Goal: Check status: Check status

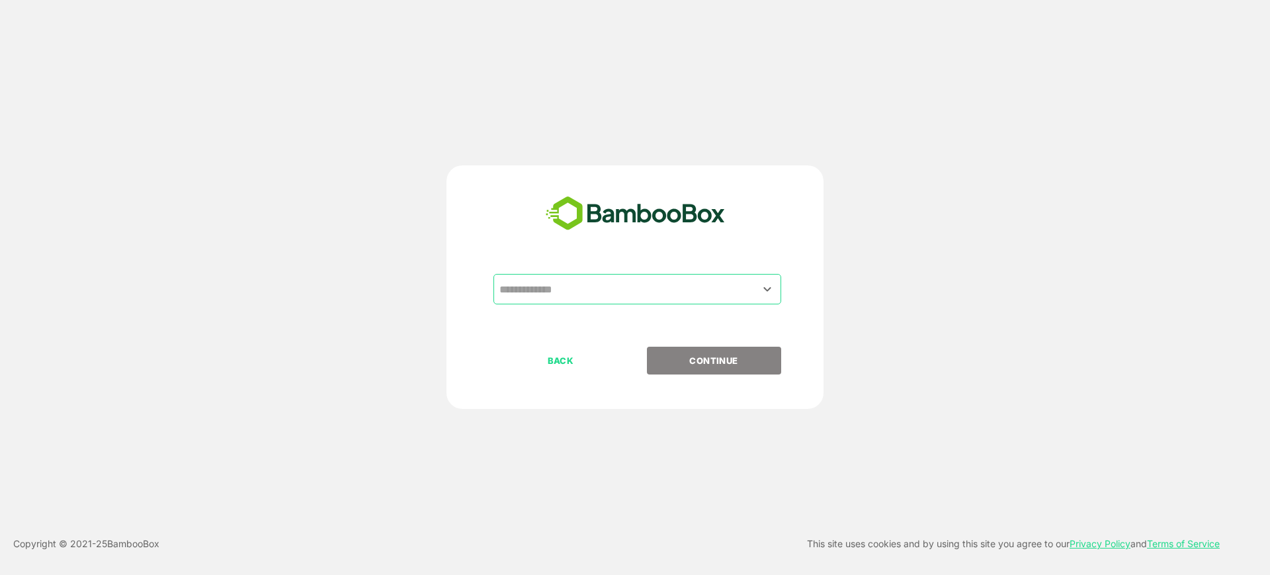
click at [619, 278] on input "text" at bounding box center [637, 288] width 282 height 25
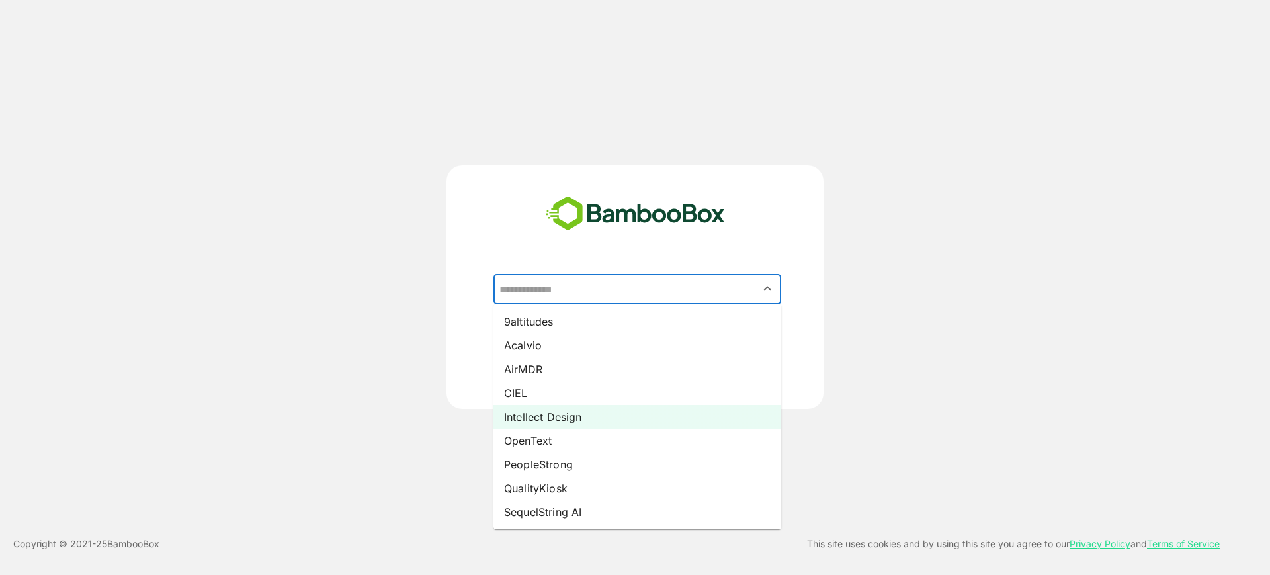
click at [593, 411] on li "Intellect Design" at bounding box center [637, 417] width 288 height 24
type input "**********"
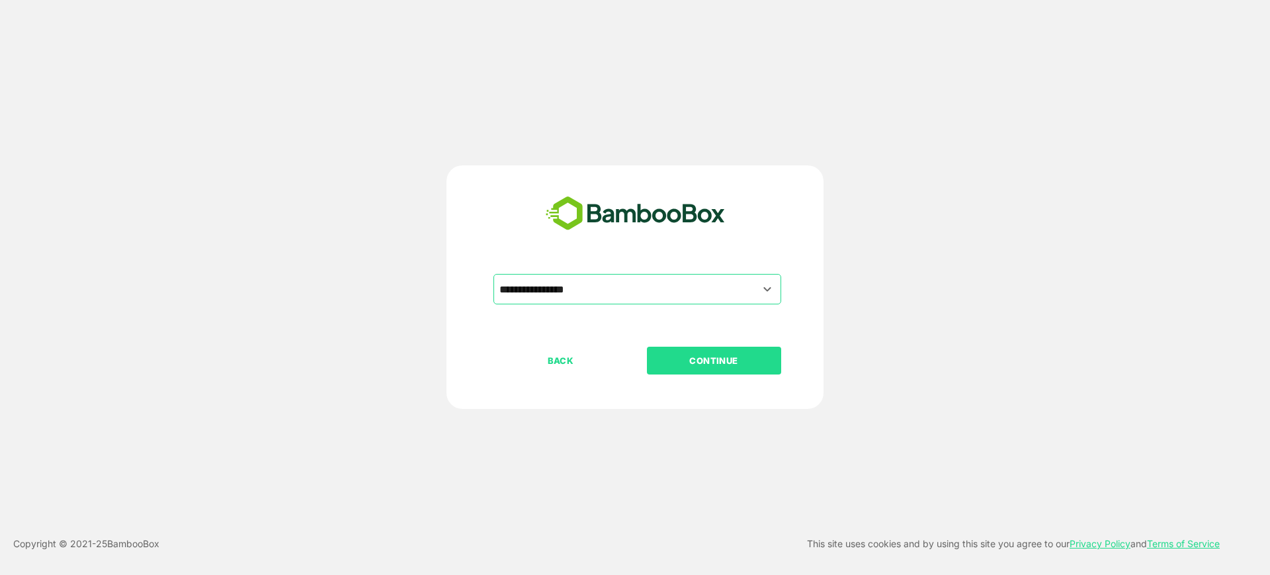
click at [660, 370] on button "CONTINUE" at bounding box center [714, 361] width 134 height 28
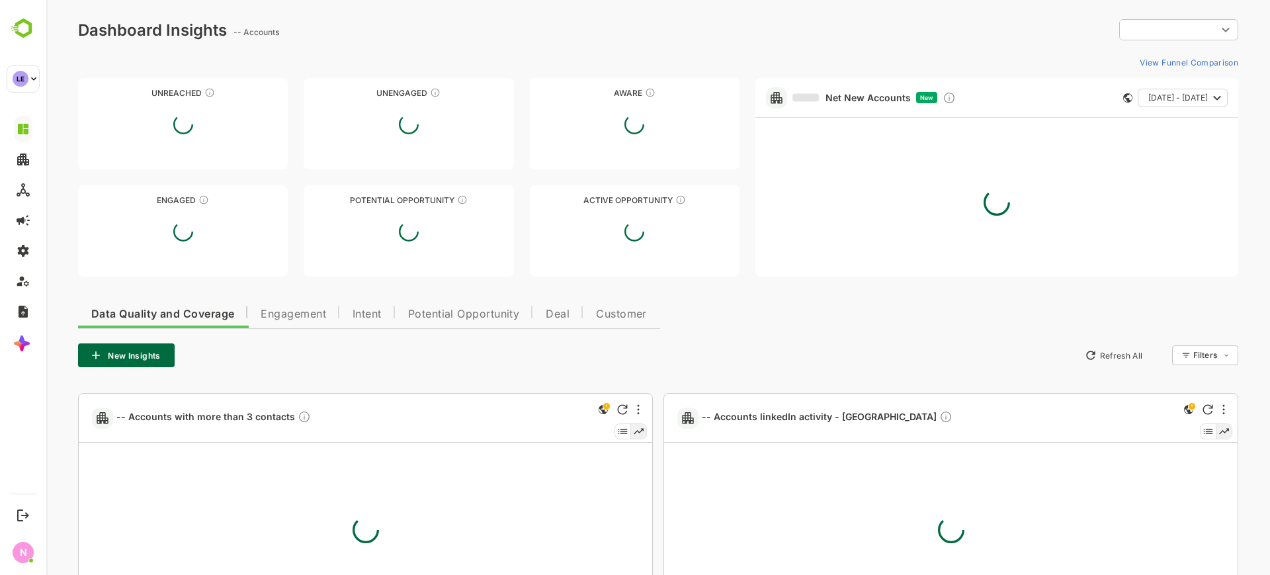
type input "**********"
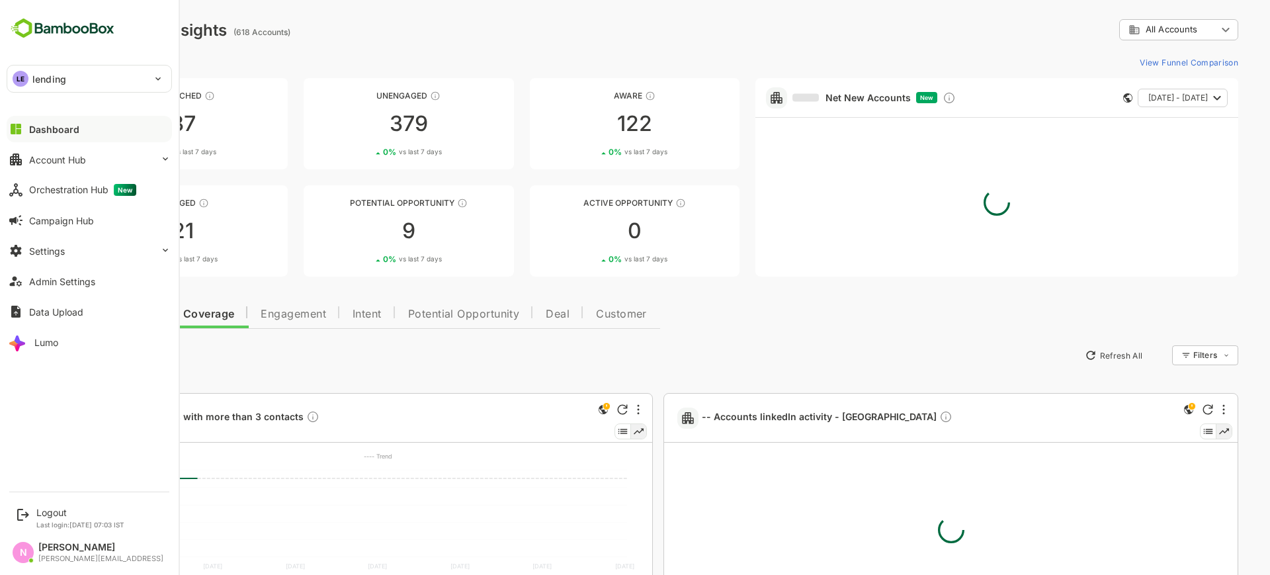
click at [42, 77] on p "lending" at bounding box center [49, 79] width 34 height 14
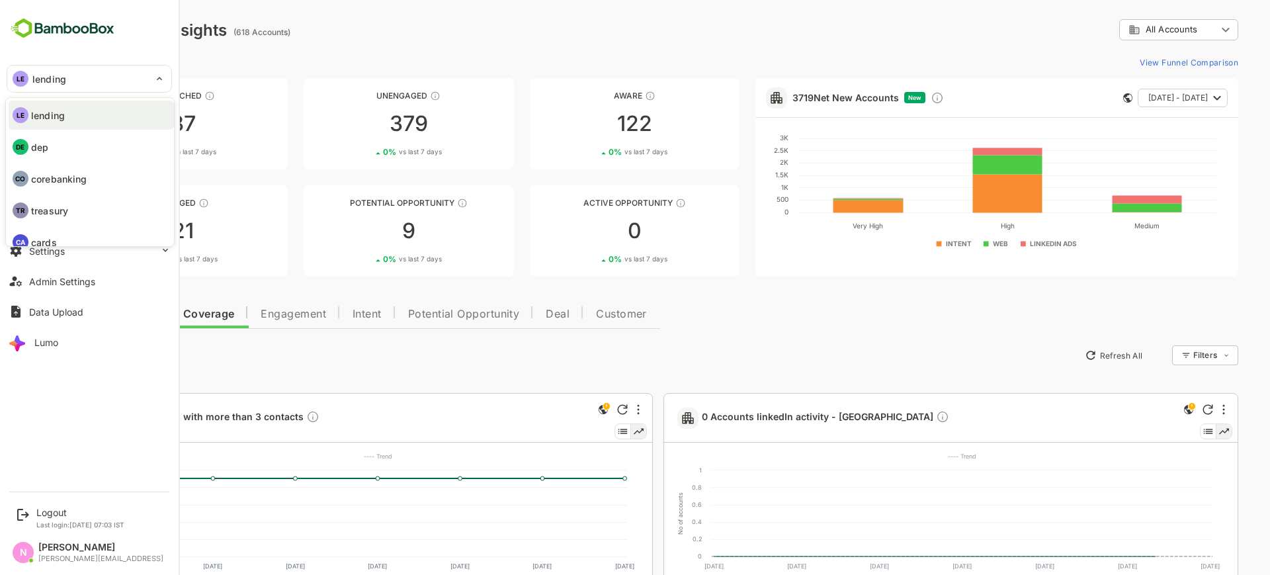
scroll to position [45, 0]
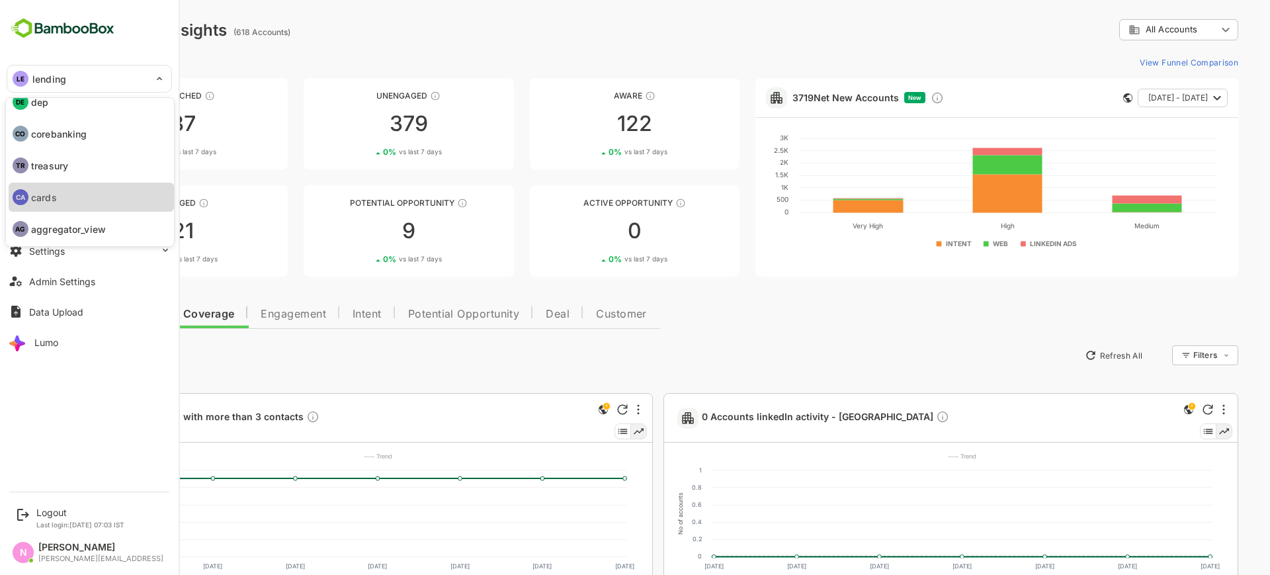
click at [67, 192] on li "CA cards" at bounding box center [91, 197] width 165 height 29
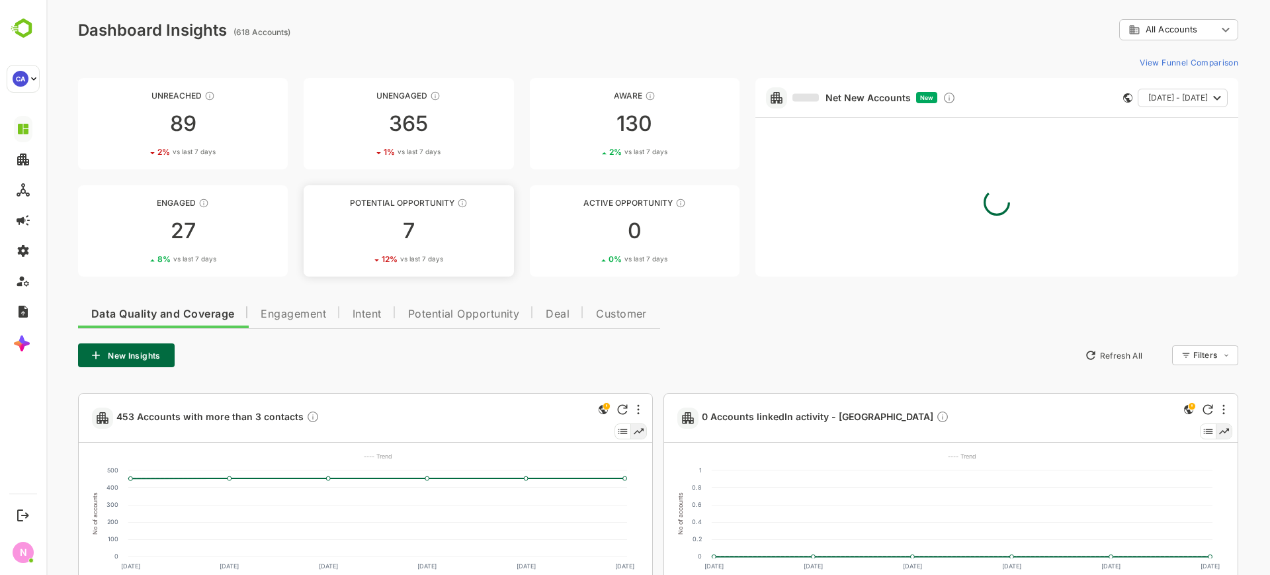
click at [423, 254] on span "vs last 7 days" at bounding box center [421, 259] width 43 height 10
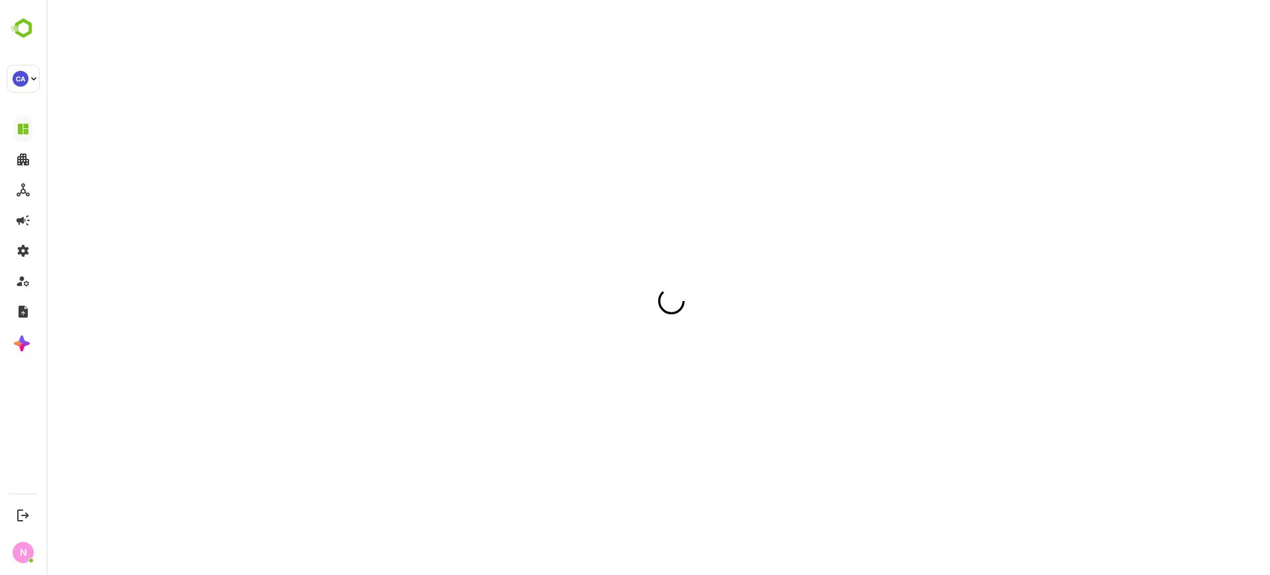
scroll to position [0, 0]
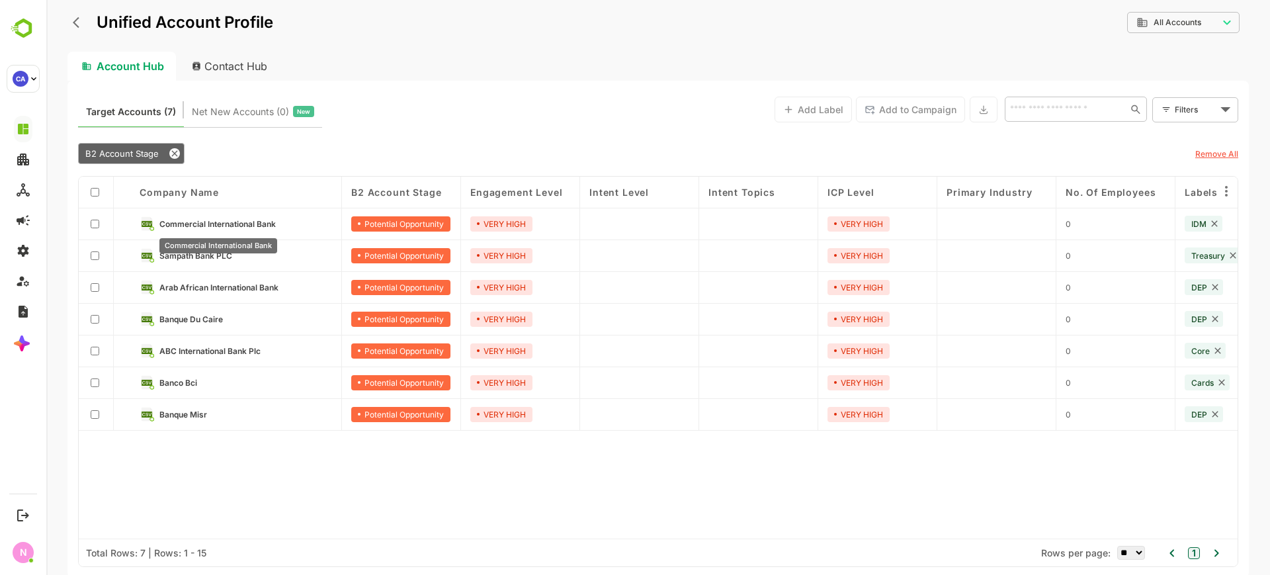
click at [227, 224] on span "Commercial International Bank" at bounding box center [217, 224] width 116 height 10
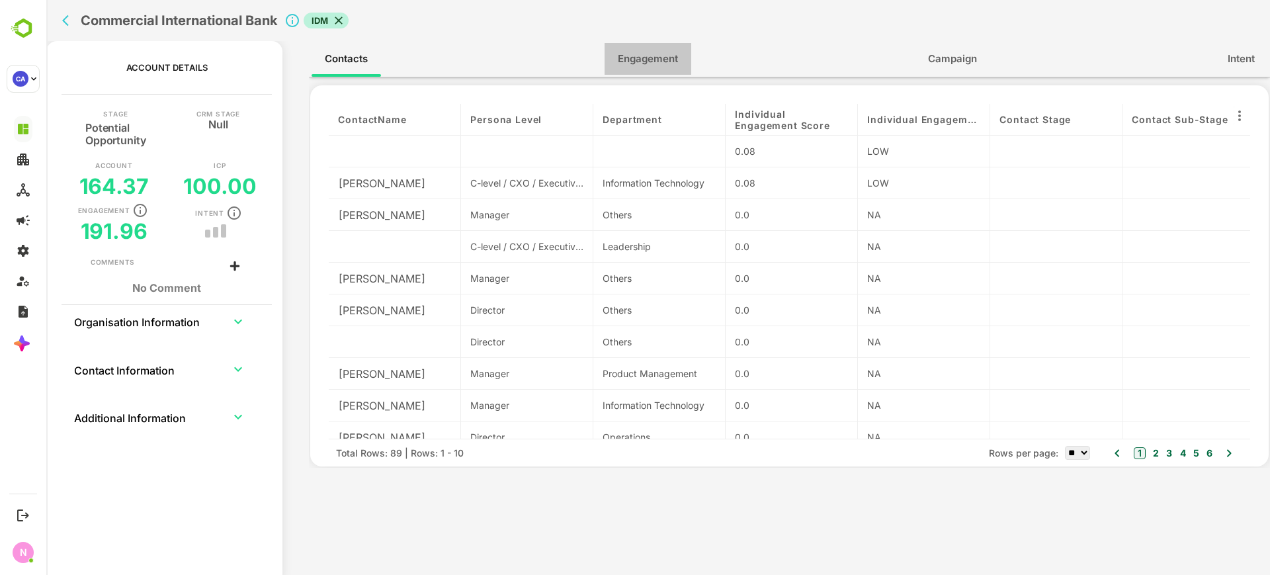
click at [660, 65] on span "Engagement" at bounding box center [648, 58] width 60 height 17
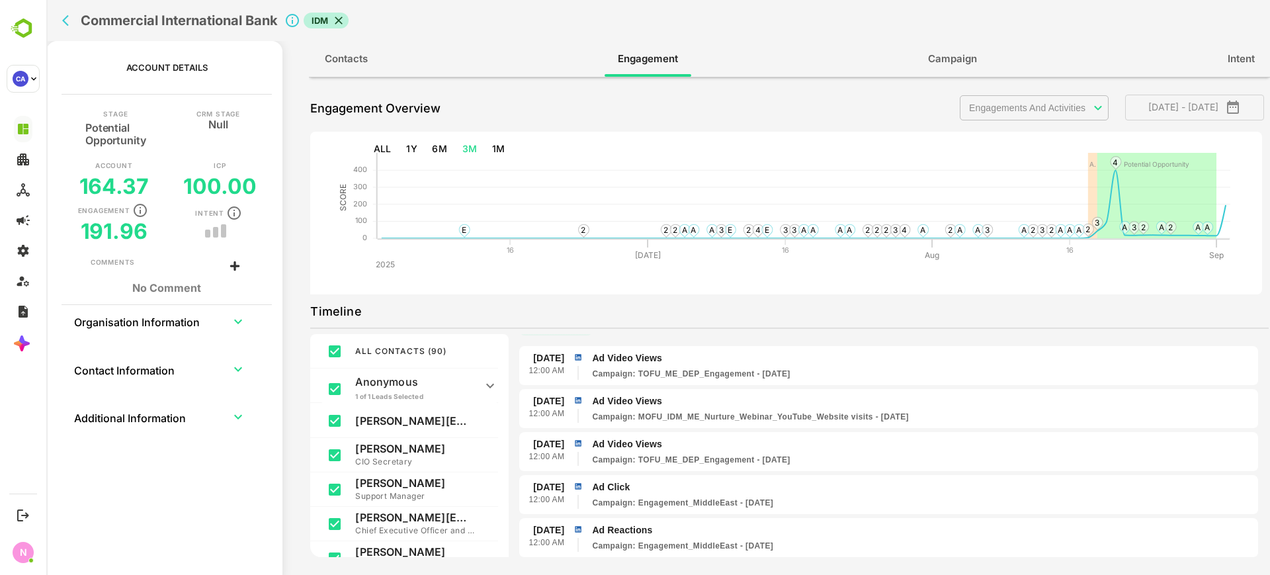
scroll to position [23, 0]
